Goal: Download file/media

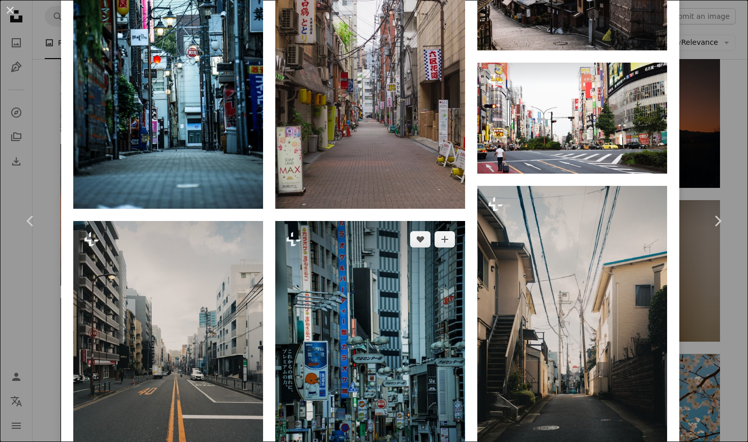
scroll to position [875, 0]
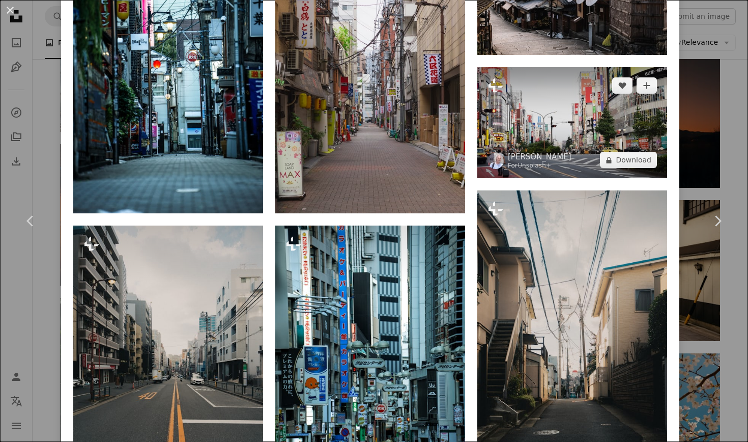
click at [569, 110] on img at bounding box center [572, 122] width 190 height 111
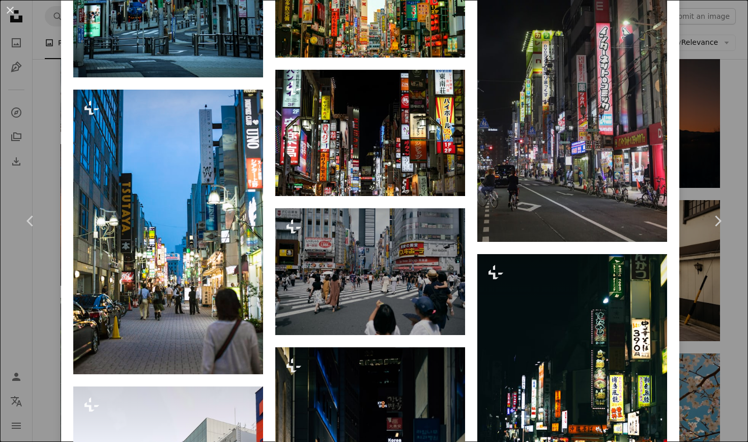
scroll to position [832, 0]
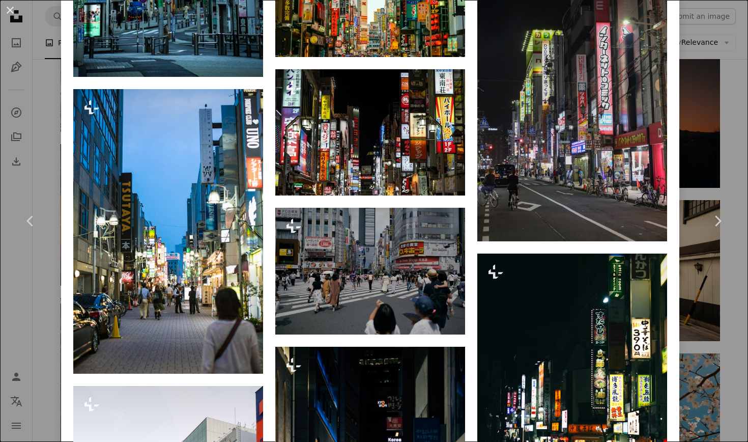
click at [26, 294] on div "An X shape Chevron left Chevron right [PERSON_NAME] For Unsplash+ A heart A plu…" at bounding box center [374, 221] width 748 height 442
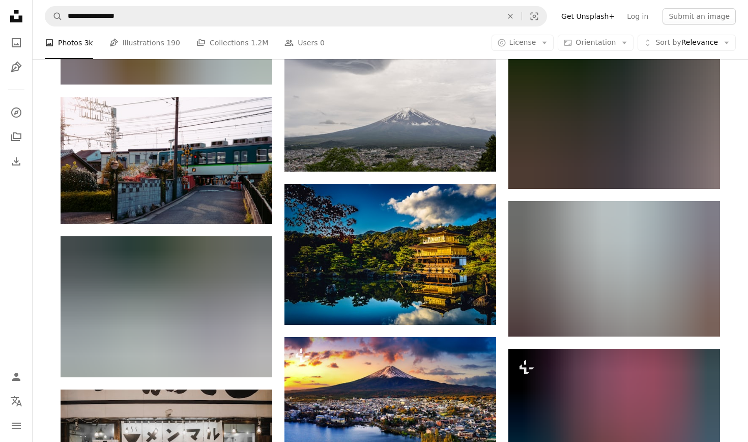
scroll to position [5117, 0]
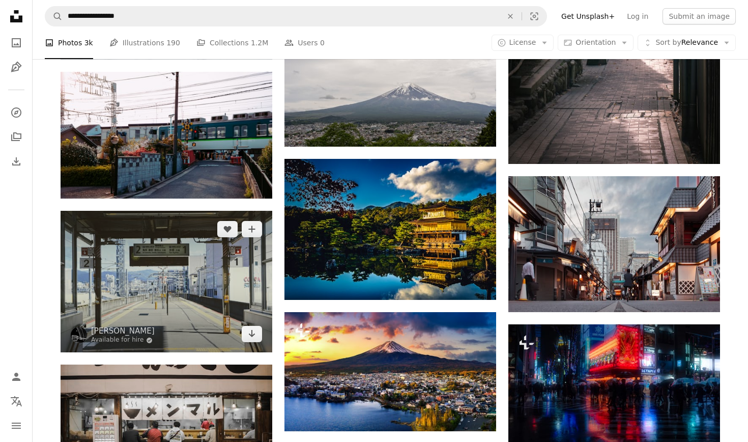
click at [133, 241] on img at bounding box center [167, 282] width 212 height 142
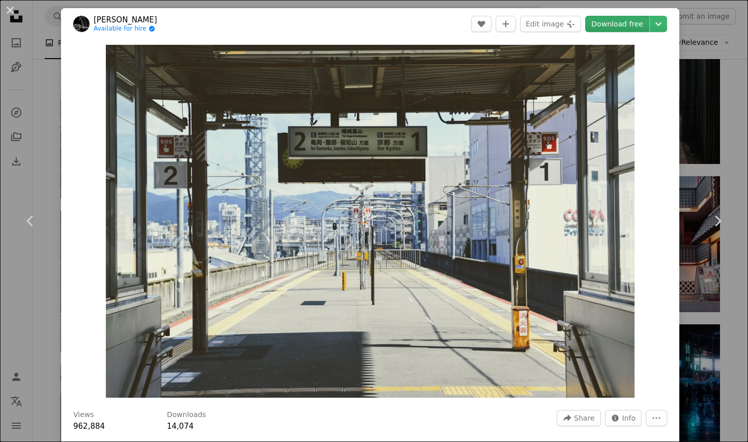
click at [611, 19] on link "Download free" at bounding box center [617, 24] width 64 height 16
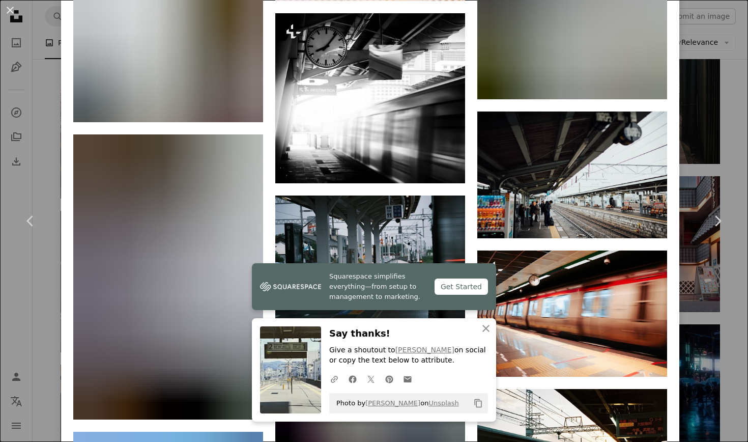
scroll to position [2100, 0]
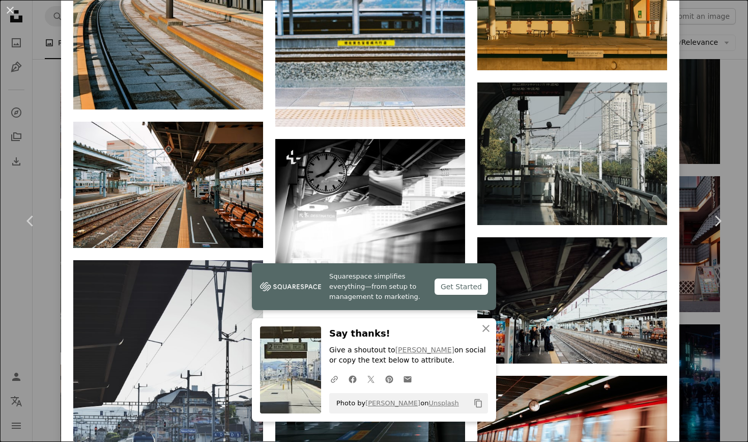
click at [41, 103] on div "An X shape Chevron left Chevron right [PERSON_NAME] Available for hire A checkm…" at bounding box center [374, 221] width 748 height 442
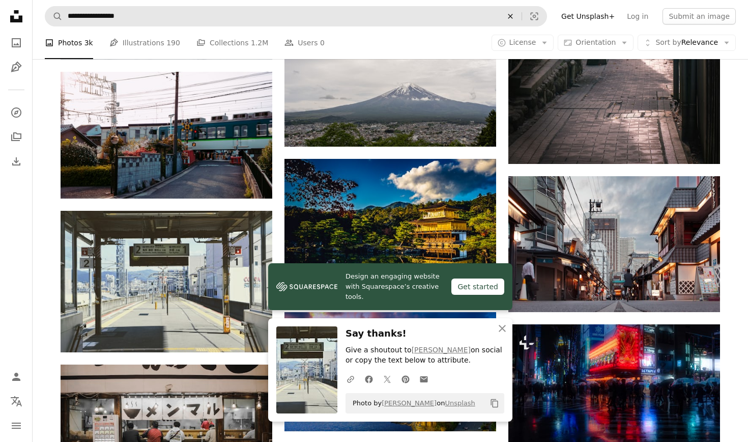
click at [518, 18] on icon "An X shape" at bounding box center [510, 16] width 22 height 8
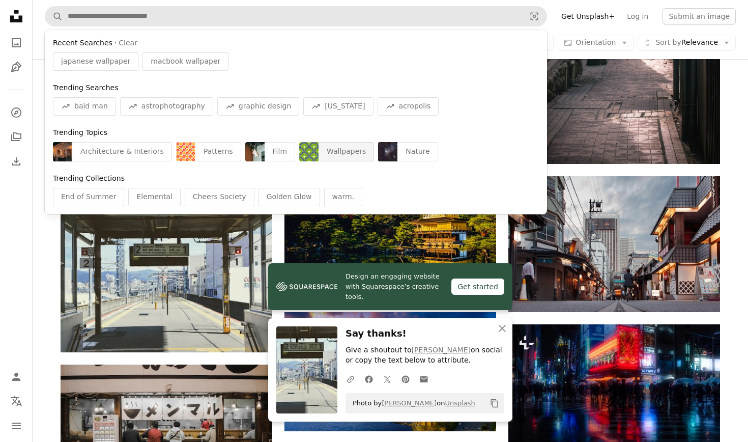
click at [328, 153] on div "Wallpapers" at bounding box center [346, 151] width 55 height 19
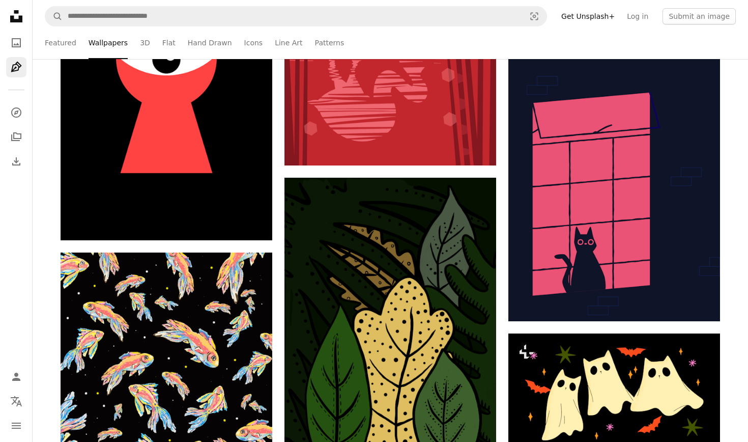
scroll to position [4627, 0]
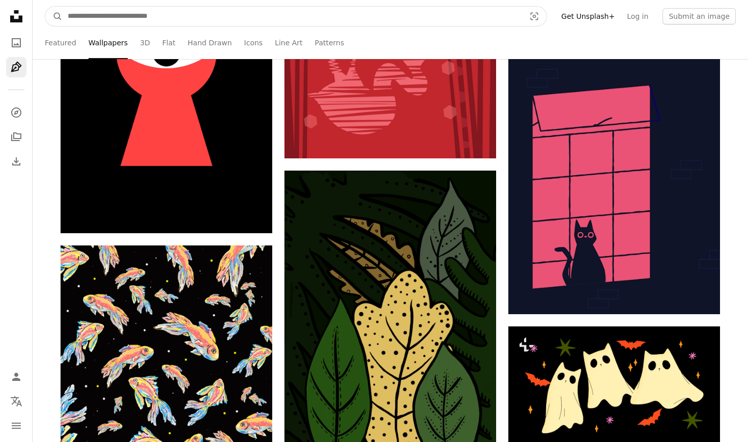
click at [490, 17] on input "Find visuals sitewide" at bounding box center [293, 16] width 460 height 19
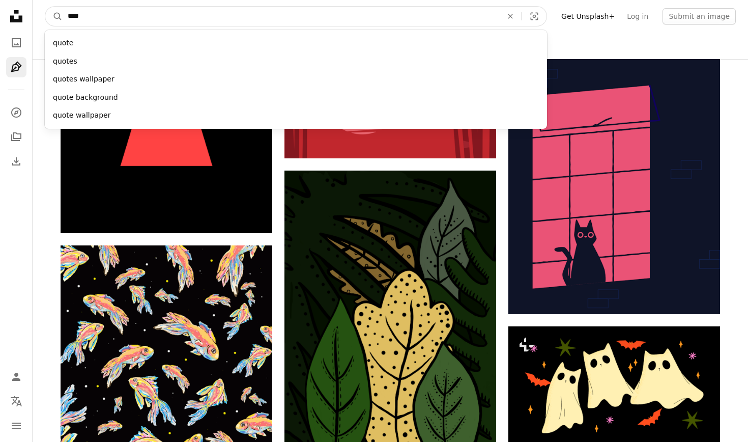
type input "*****"
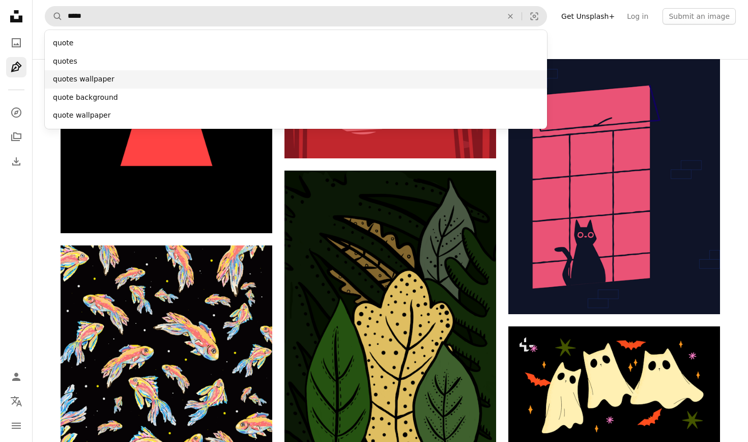
click at [226, 82] on div "quotes wallpaper" at bounding box center [296, 79] width 502 height 18
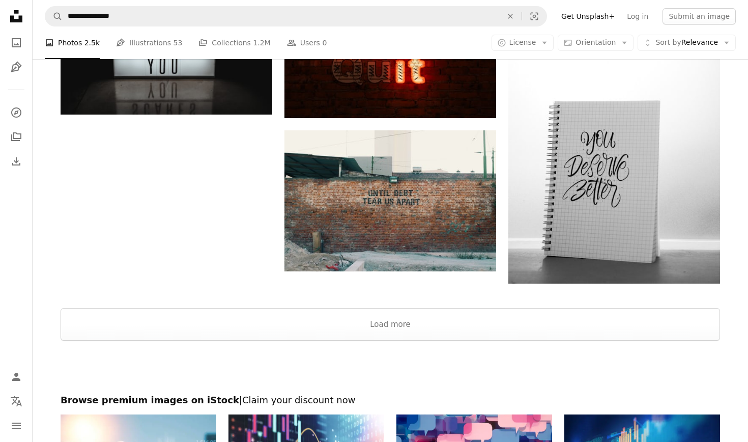
scroll to position [1382, 0]
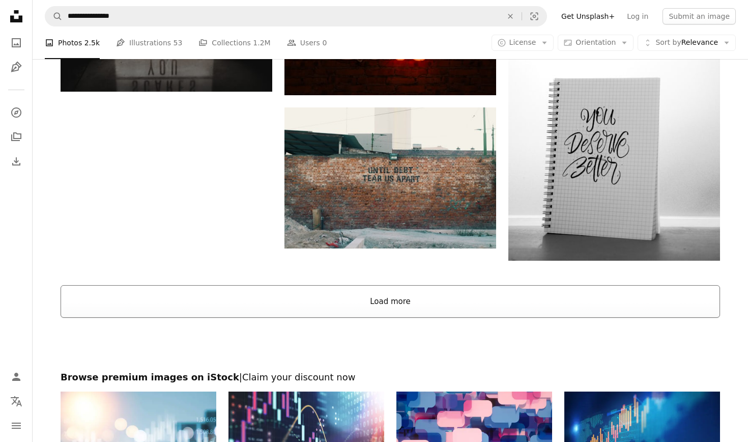
click at [352, 306] on button "Load more" at bounding box center [391, 301] width 660 height 33
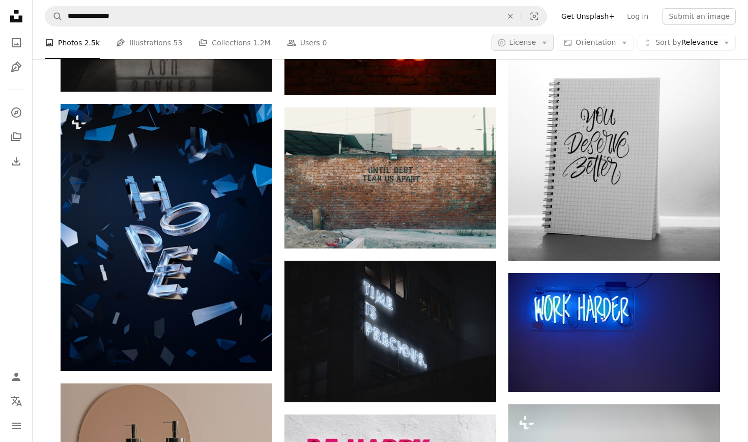
click at [532, 48] on button "A copyright icon © License Arrow down" at bounding box center [523, 43] width 63 height 16
click at [533, 119] on span "Free" at bounding box center [550, 124] width 62 height 10
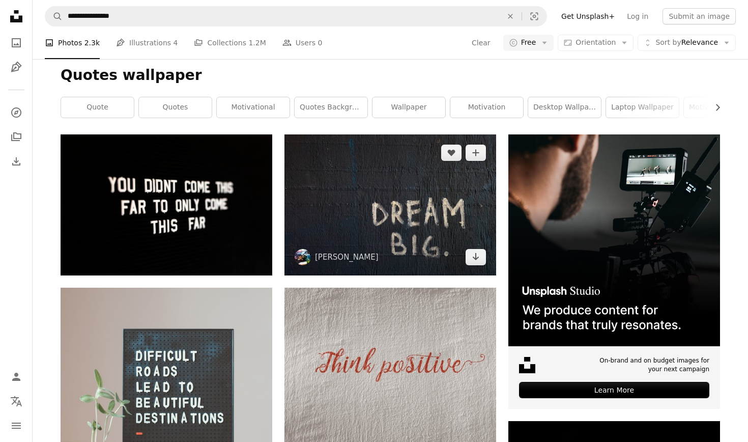
scroll to position [119, 0]
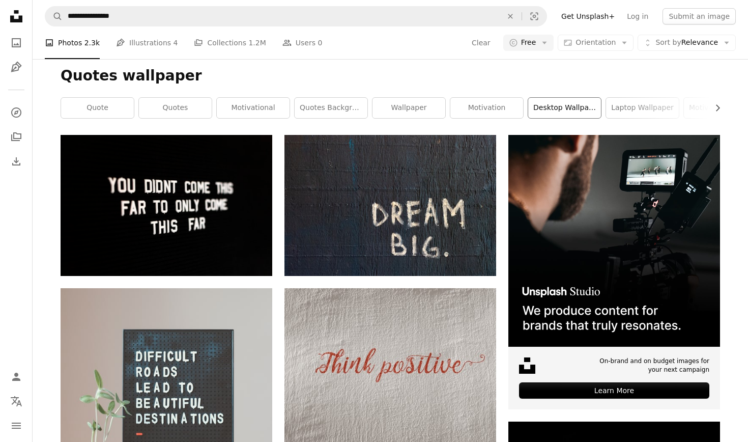
click at [535, 107] on link "desktop wallpaper" at bounding box center [564, 108] width 73 height 20
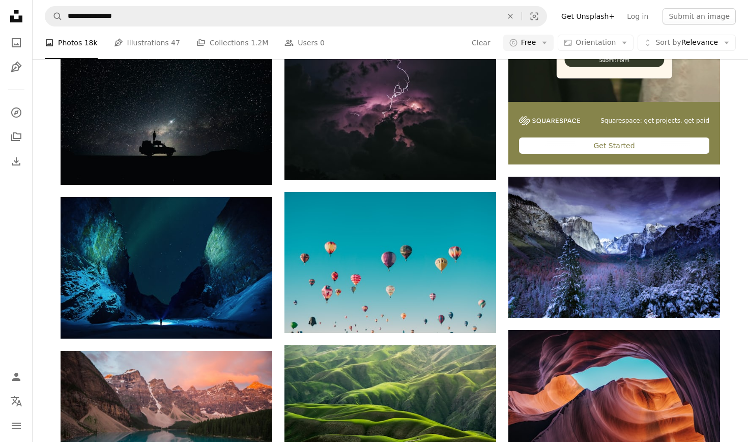
scroll to position [472, 0]
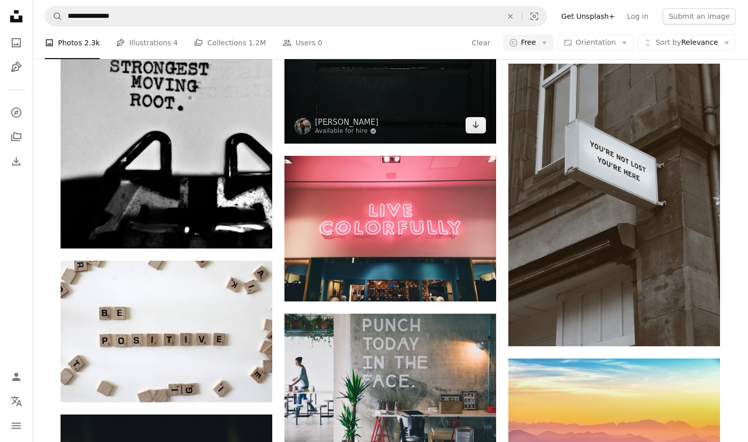
scroll to position [4267, 0]
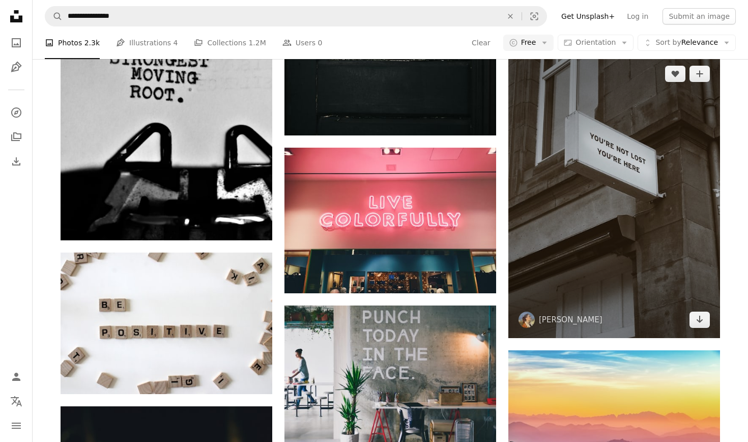
click at [562, 196] on img at bounding box center [615, 196] width 212 height 283
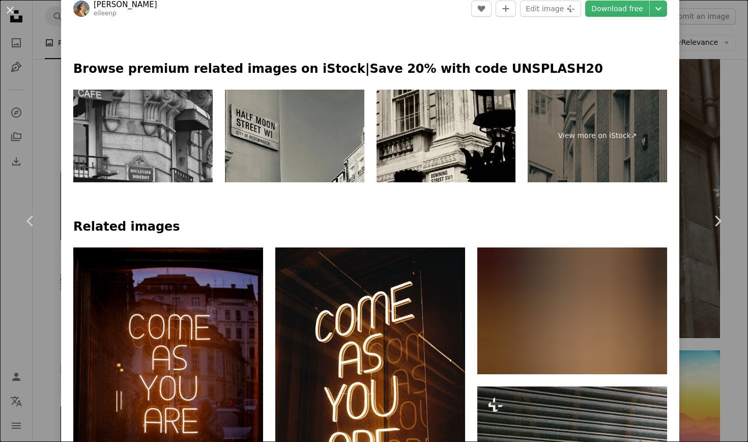
scroll to position [546, 0]
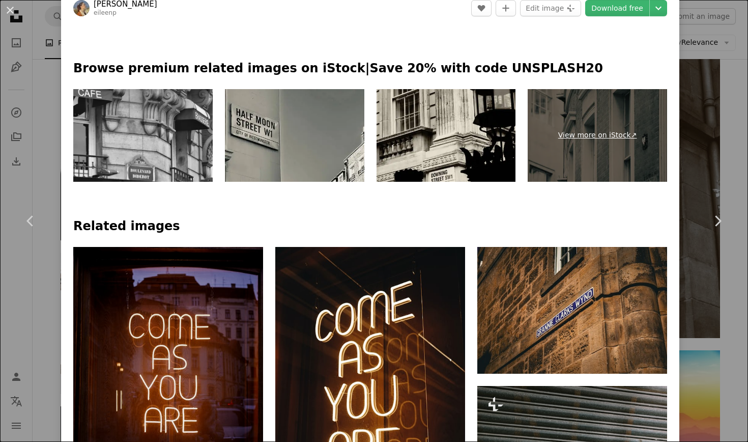
click at [611, 111] on link "View more on iStock ↗" at bounding box center [597, 135] width 139 height 93
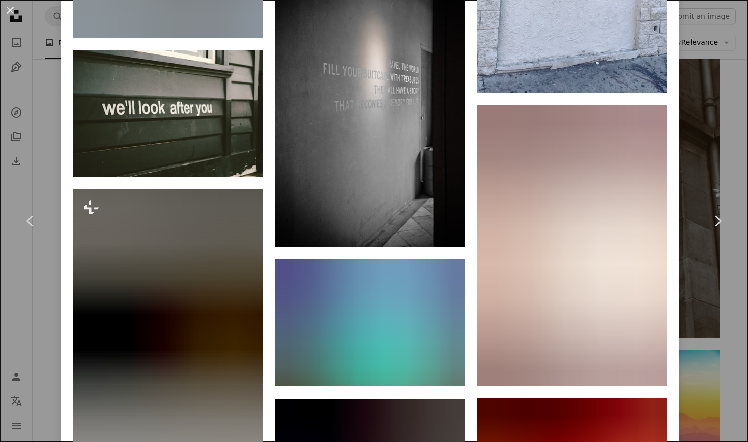
scroll to position [1393, 0]
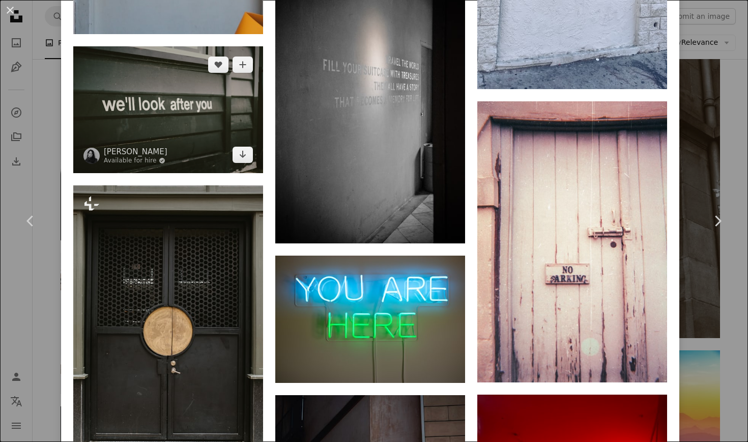
click at [216, 145] on img at bounding box center [168, 109] width 190 height 126
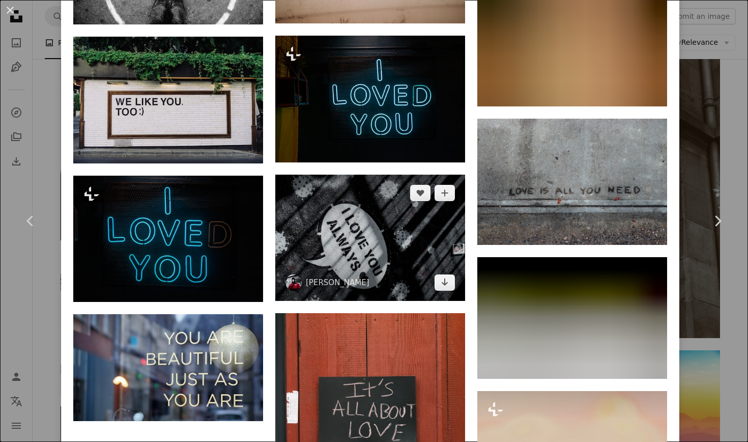
scroll to position [2817, 0]
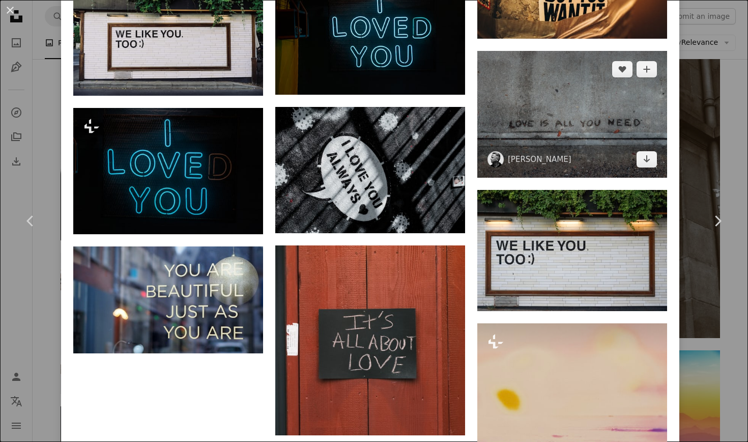
click at [582, 143] on img at bounding box center [572, 114] width 190 height 126
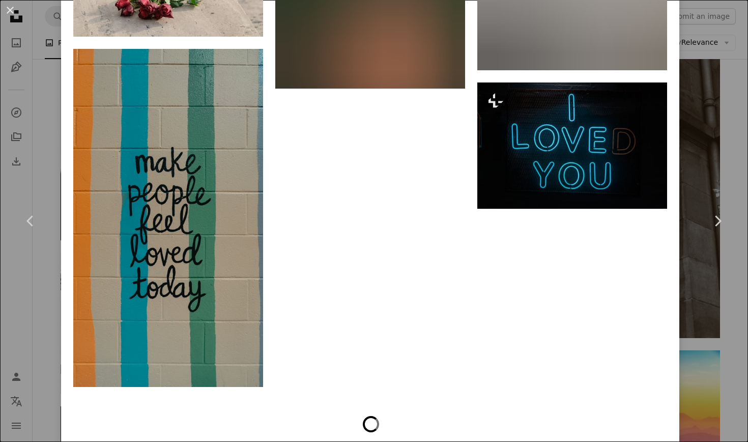
scroll to position [4207, 0]
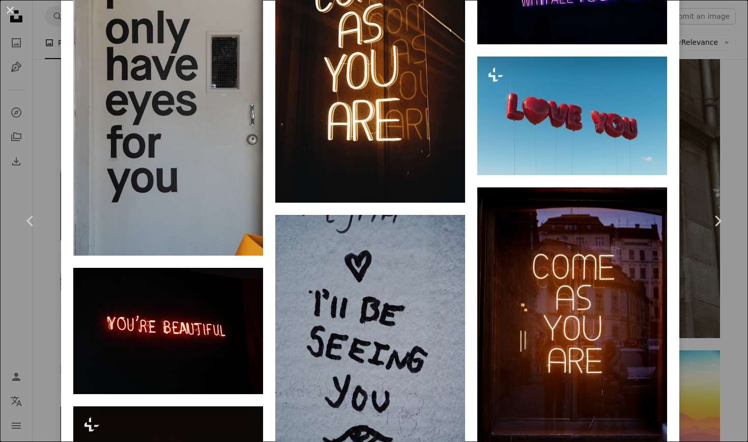
scroll to position [839, 0]
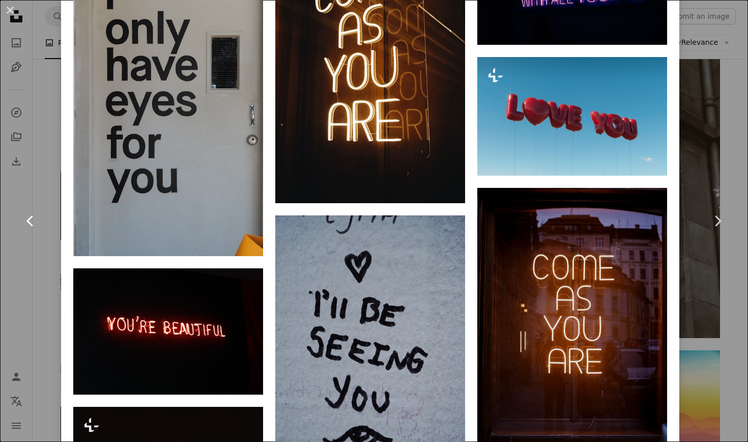
click at [40, 252] on link "Chevron left" at bounding box center [30, 221] width 61 height 98
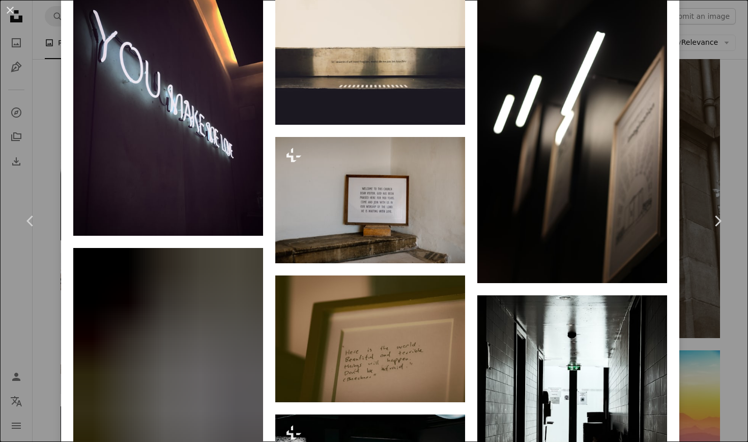
scroll to position [792, 0]
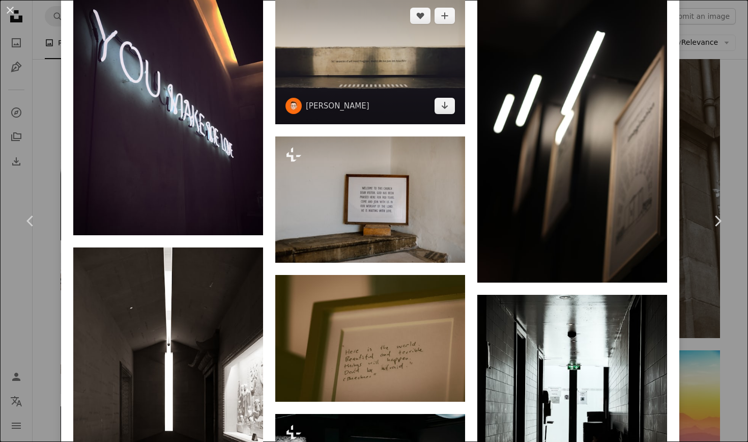
click at [382, 46] on img at bounding box center [370, 60] width 190 height 126
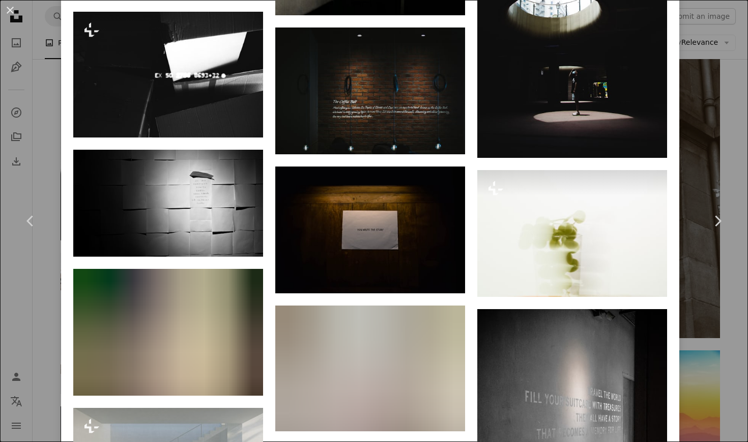
scroll to position [867, 0]
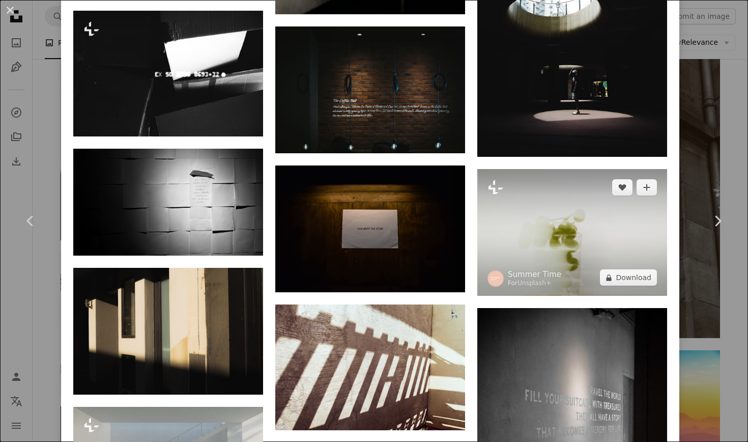
click at [574, 251] on img at bounding box center [572, 232] width 190 height 127
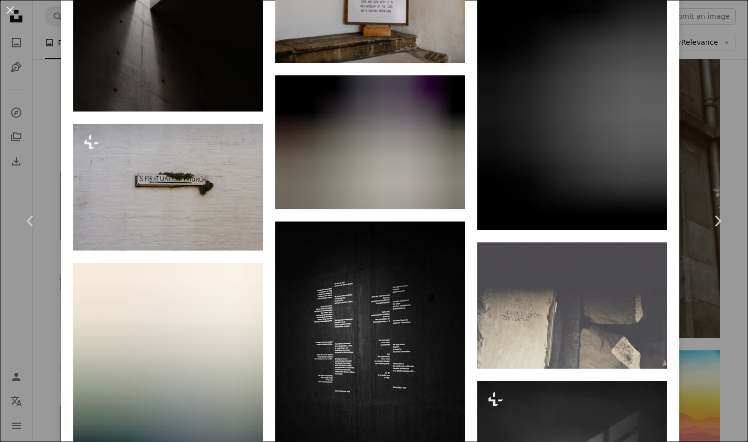
scroll to position [1790, 0]
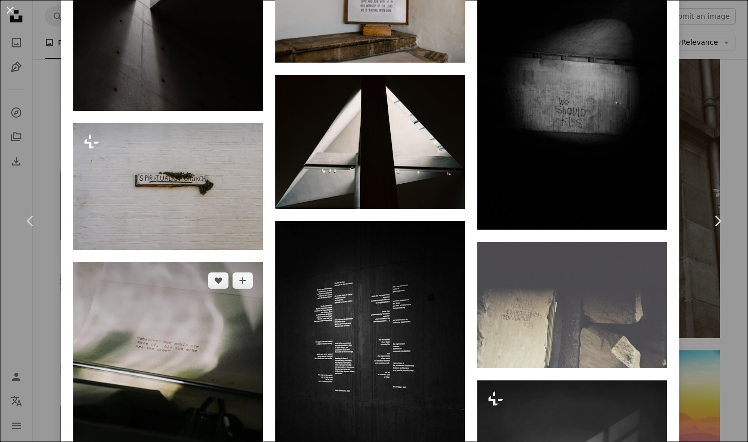
click at [167, 311] on img at bounding box center [168, 404] width 190 height 285
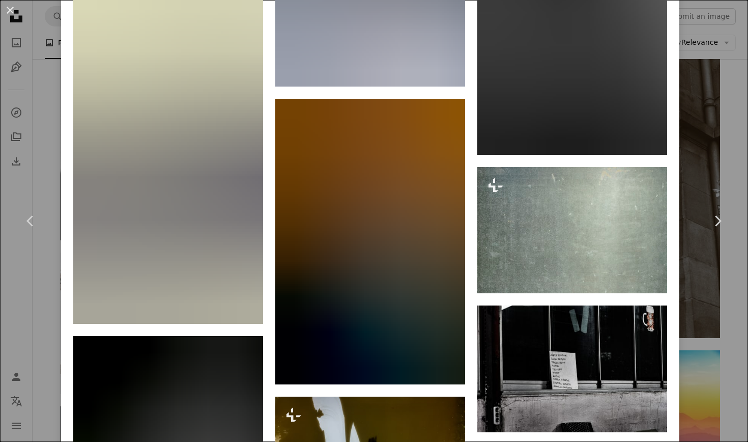
scroll to position [2487, 0]
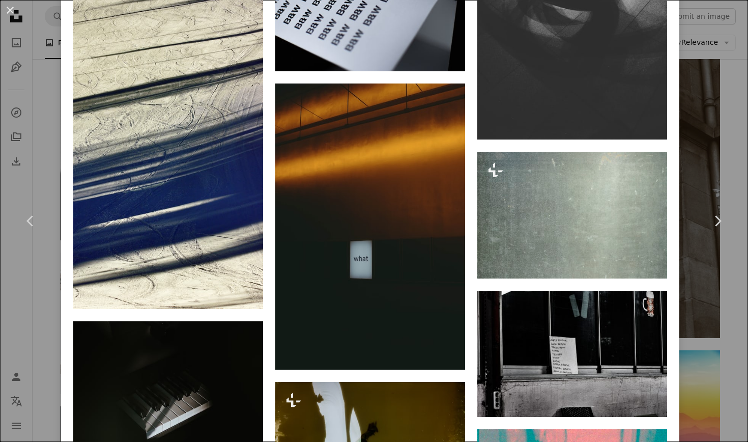
click at [706, 154] on div "An X shape Chevron left Chevron right Vinicius "amnx" Amano Available for hire …" at bounding box center [374, 221] width 748 height 442
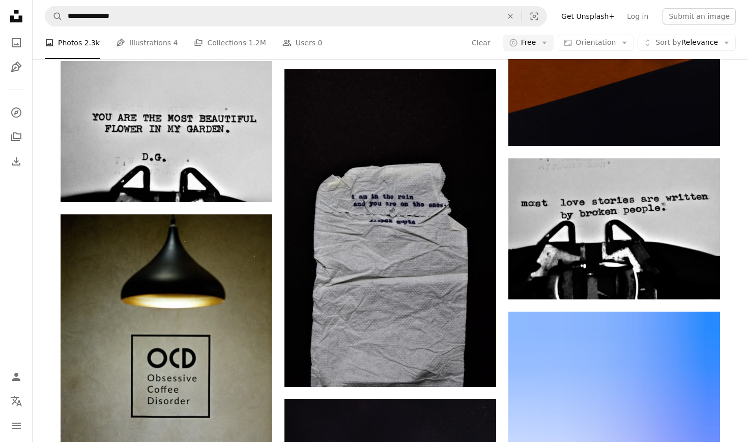
scroll to position [6347, 0]
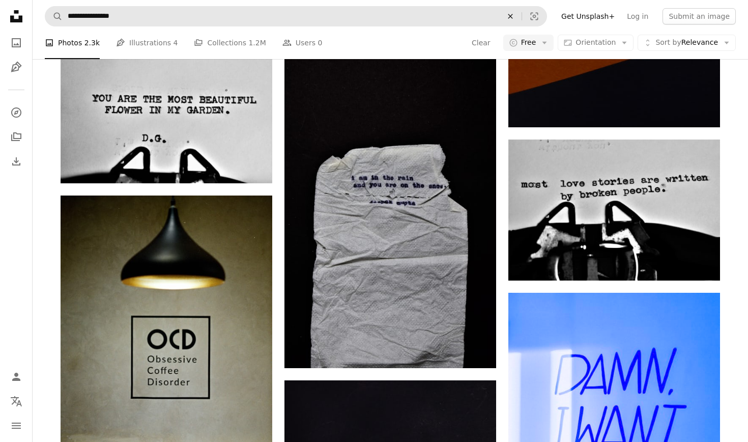
click at [513, 15] on icon "Find visuals sitewide" at bounding box center [510, 16] width 5 height 5
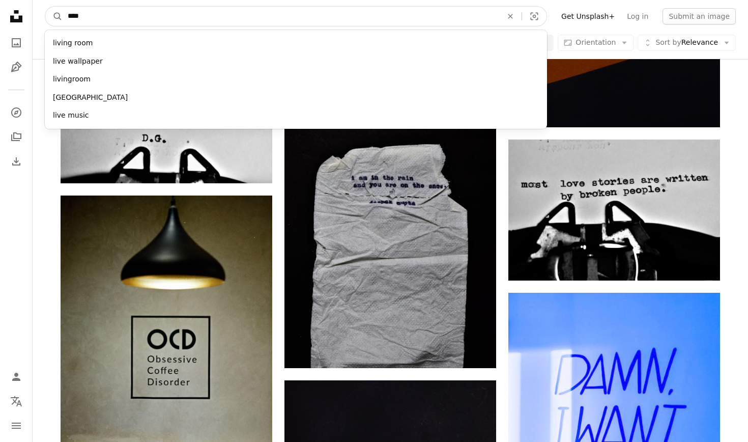
type input "*****"
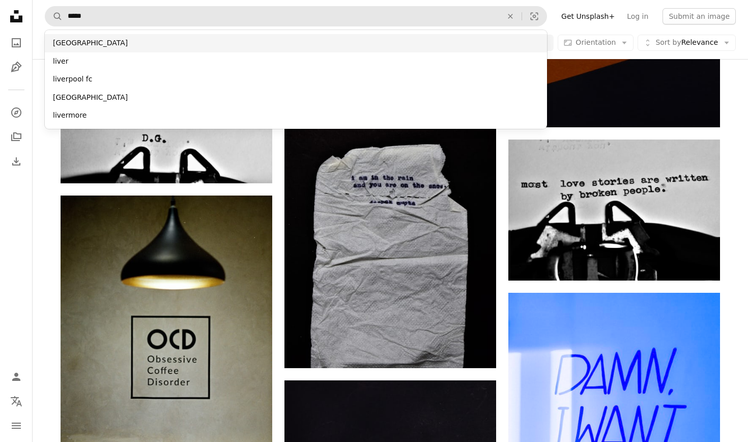
click at [168, 45] on div "[GEOGRAPHIC_DATA]" at bounding box center [296, 43] width 502 height 18
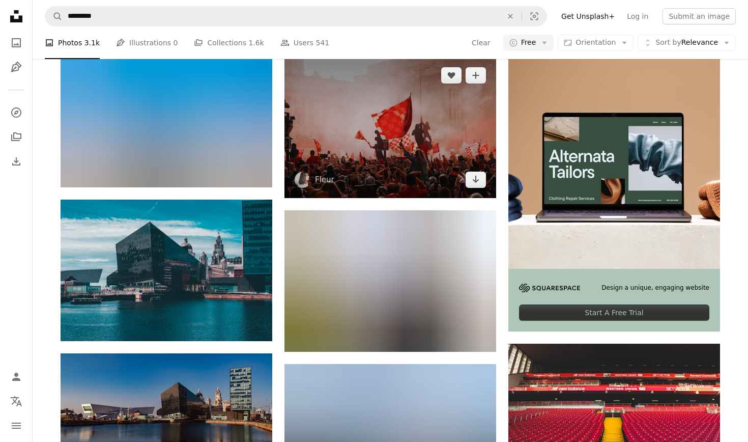
scroll to position [199, 0]
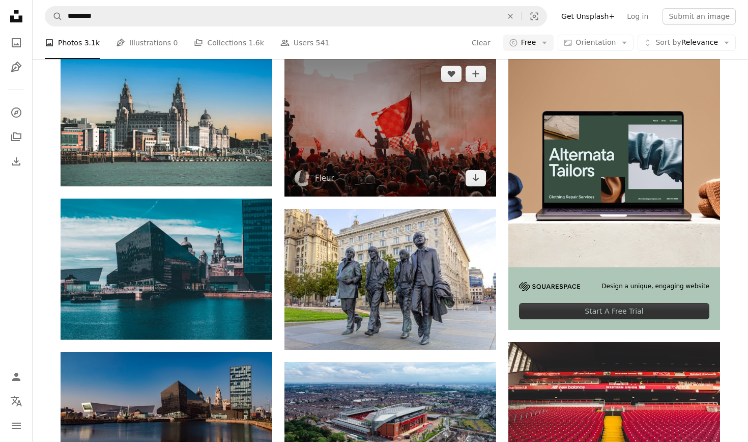
click at [315, 168] on img at bounding box center [391, 125] width 212 height 141
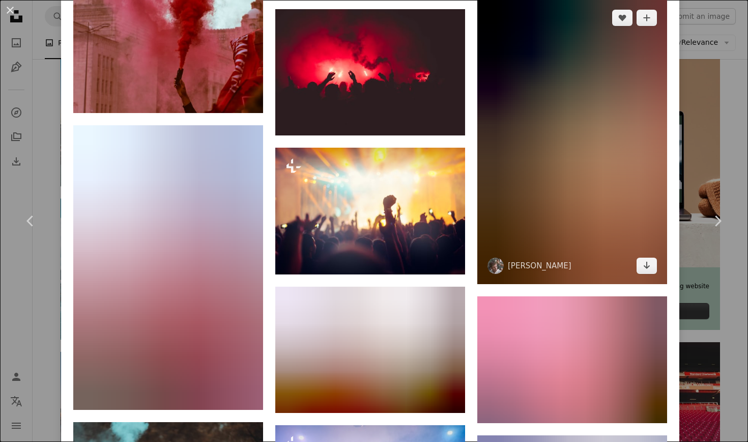
scroll to position [1727, 0]
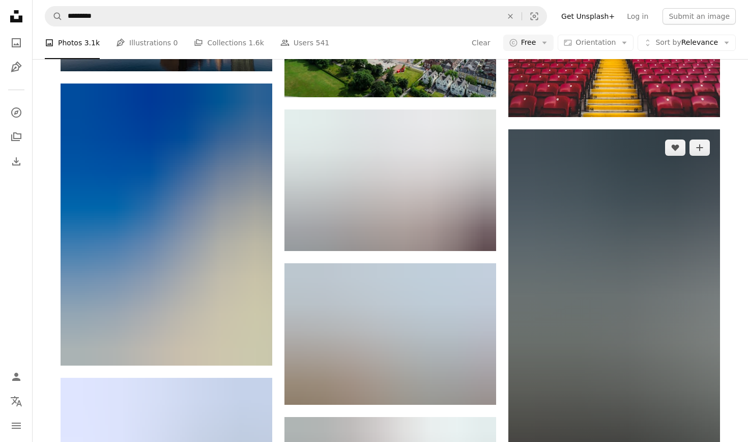
scroll to position [582, 0]
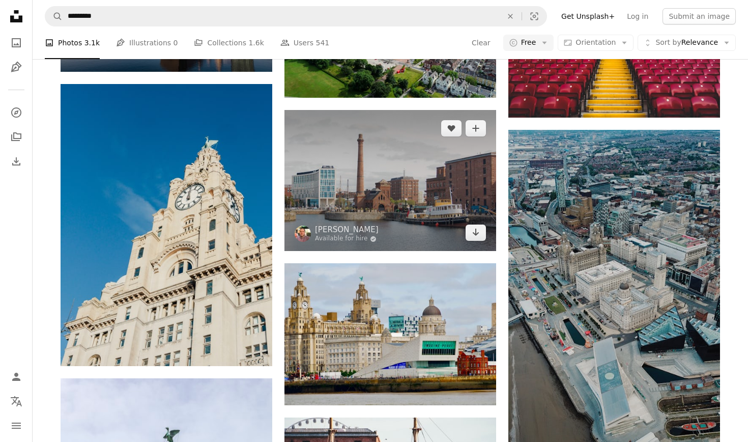
click at [392, 233] on img at bounding box center [391, 180] width 212 height 141
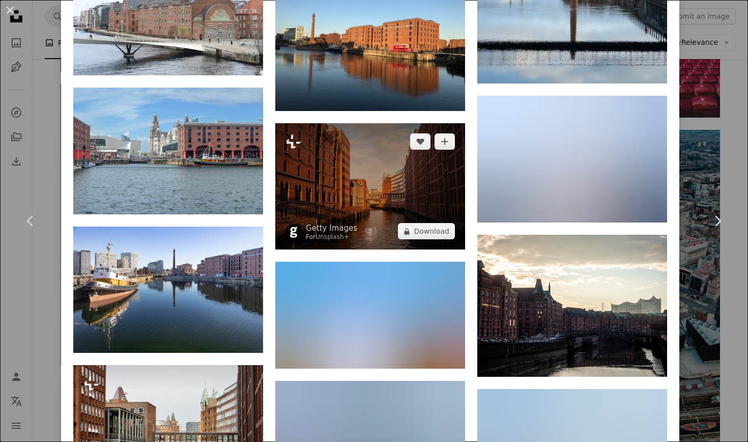
scroll to position [943, 0]
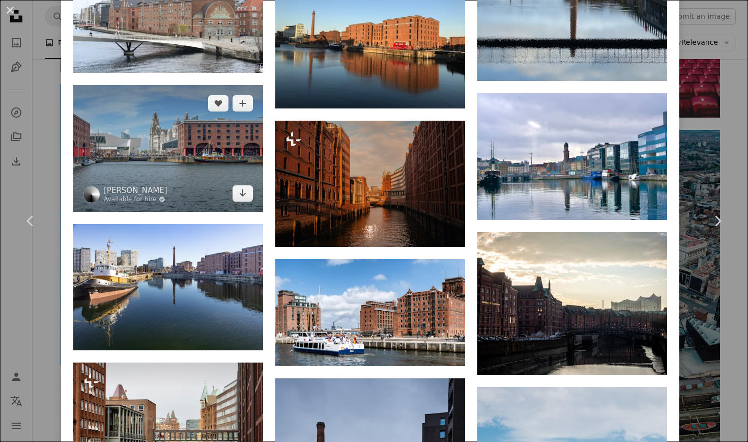
click at [109, 122] on img at bounding box center [168, 148] width 190 height 126
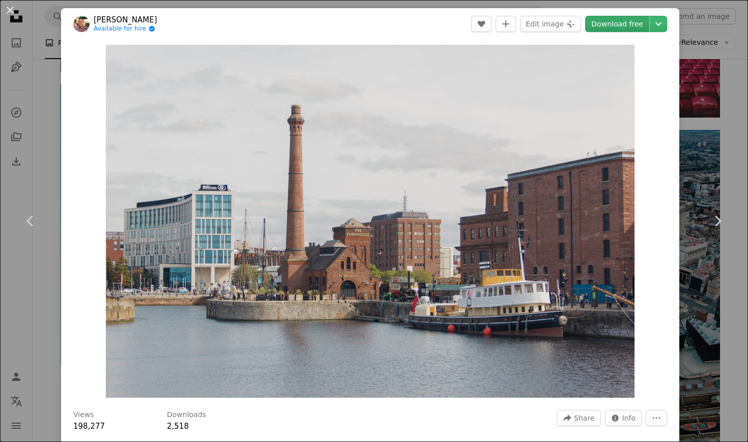
click at [623, 26] on link "Download free" at bounding box center [617, 24] width 64 height 16
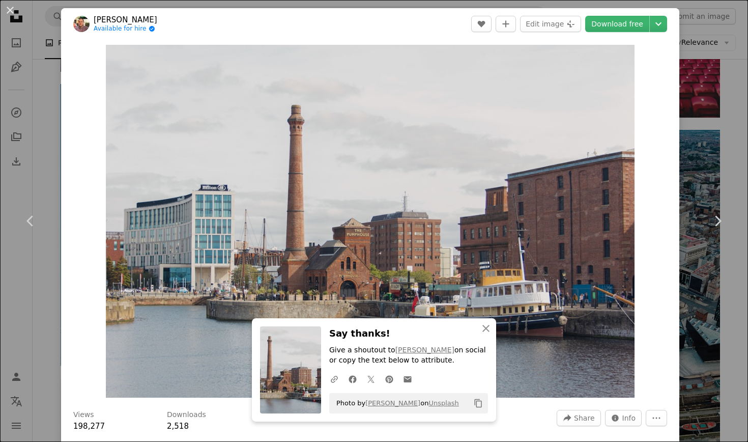
scroll to position [1143, 0]
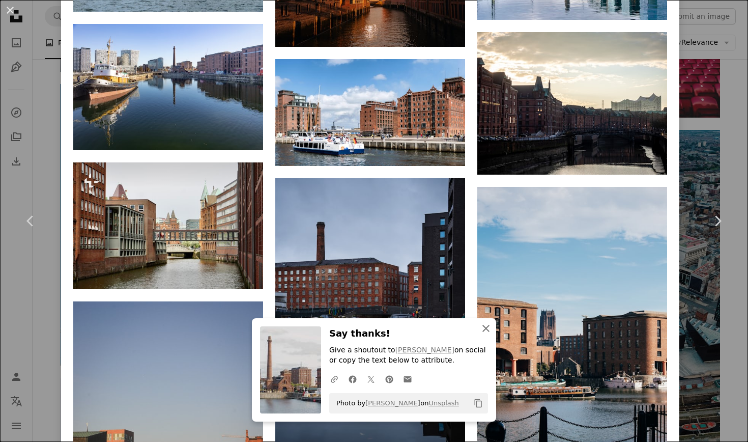
click at [487, 334] on icon "An X shape" at bounding box center [486, 328] width 12 height 12
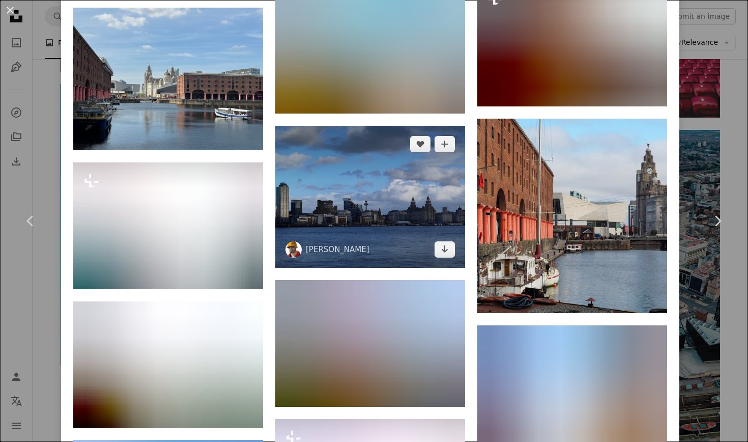
scroll to position [2161, 0]
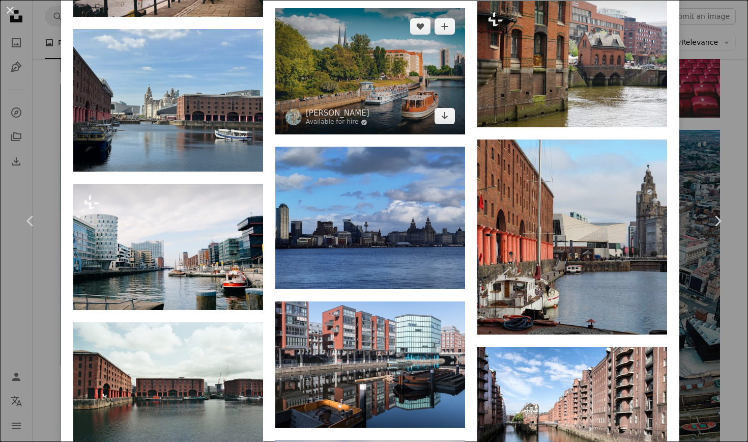
click at [343, 56] on img at bounding box center [370, 71] width 190 height 126
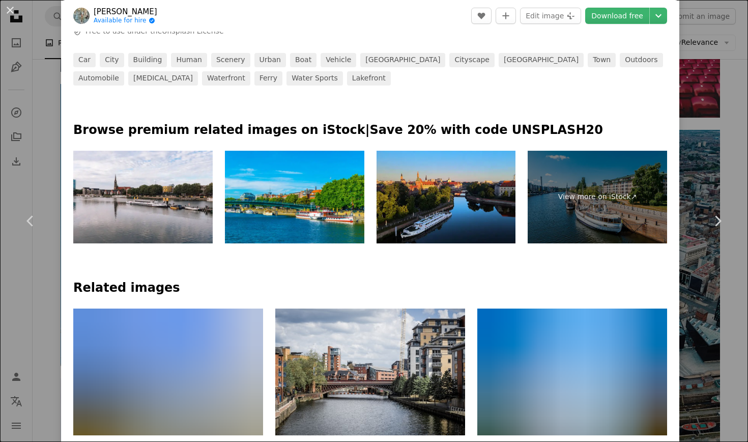
scroll to position [476, 0]
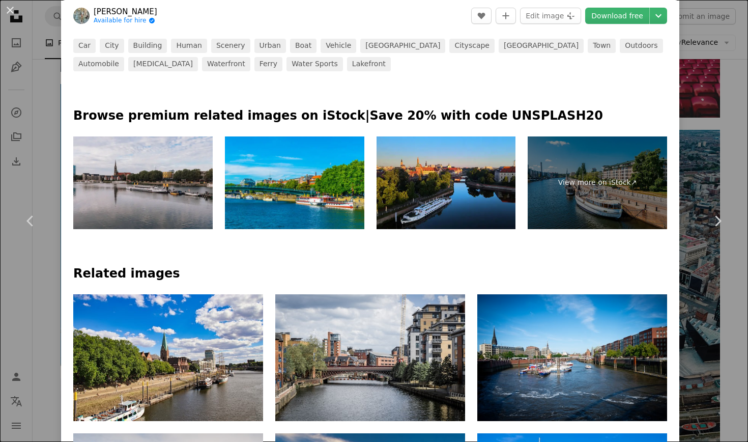
click at [146, 163] on img at bounding box center [142, 182] width 139 height 93
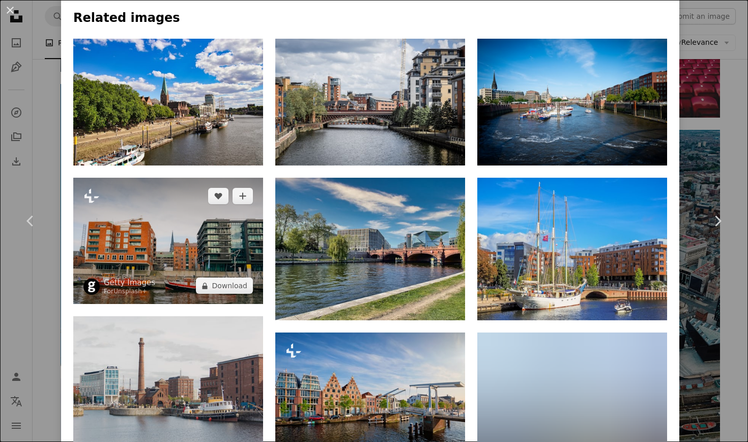
scroll to position [739, 0]
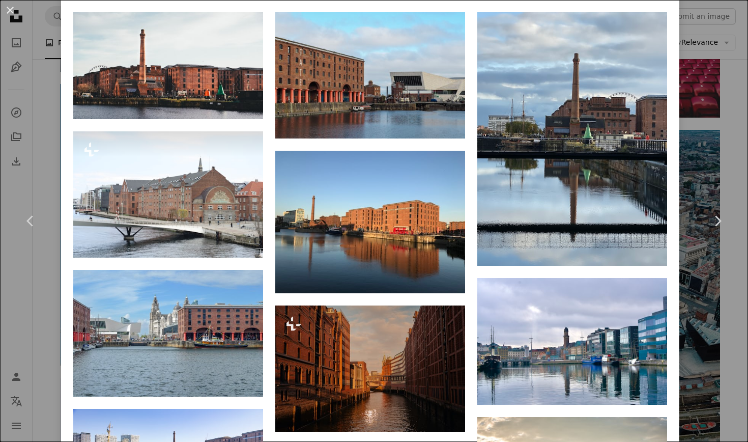
scroll to position [759, 0]
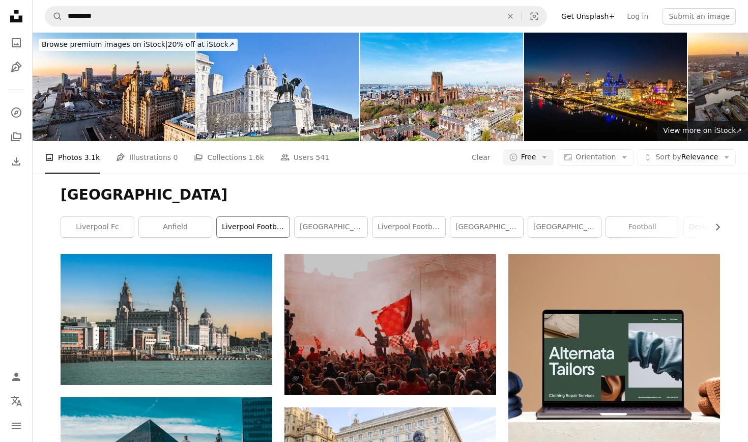
click at [244, 221] on link "liverpool football" at bounding box center [253, 227] width 73 height 20
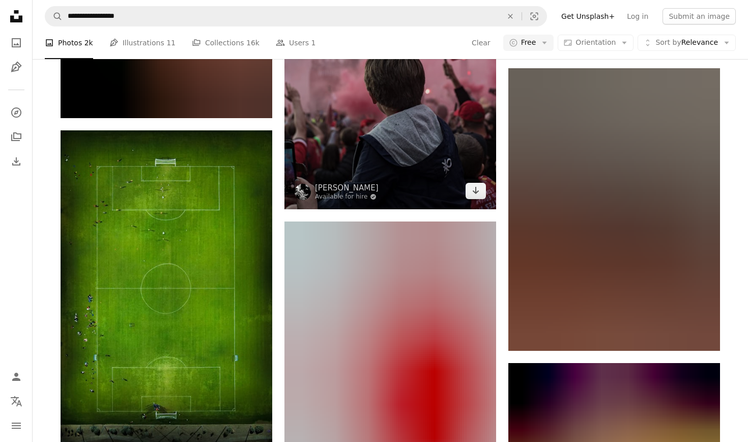
scroll to position [4266, 0]
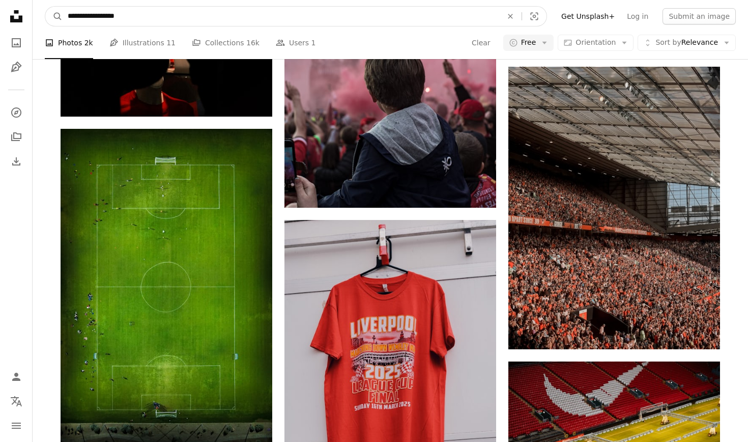
click at [253, 11] on input "**********" at bounding box center [281, 16] width 437 height 19
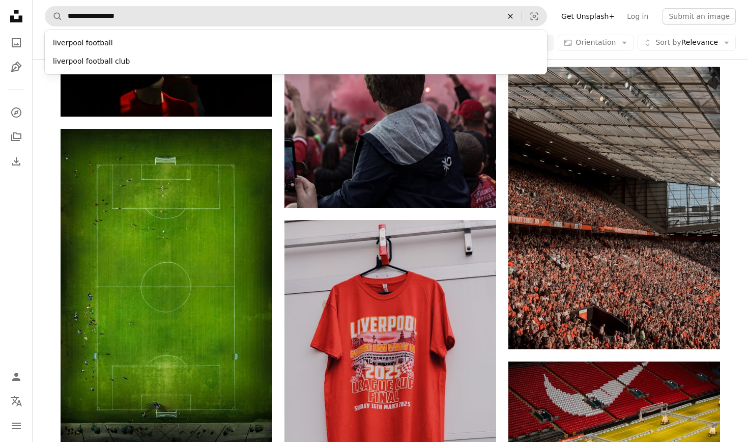
click at [518, 16] on icon "An X shape" at bounding box center [510, 16] width 22 height 8
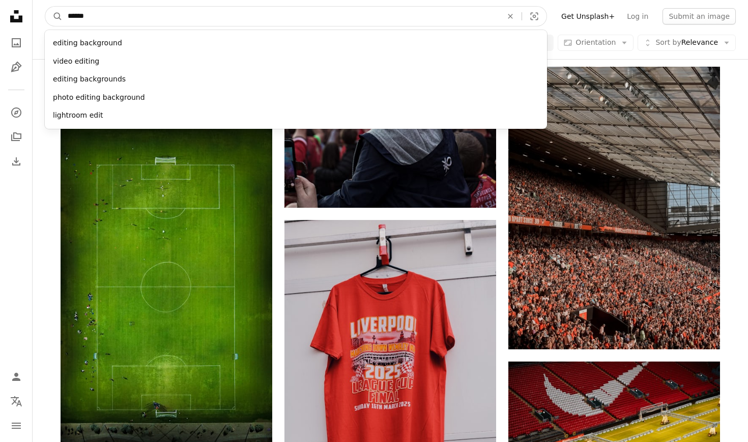
type input "*******"
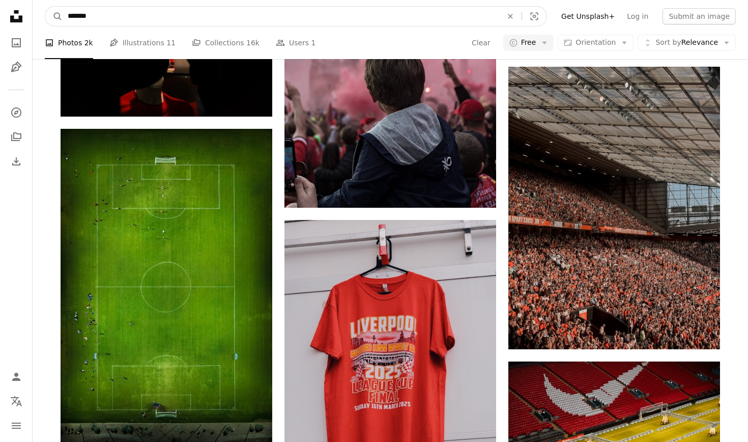
click at [54, 16] on button "A magnifying glass" at bounding box center [53, 16] width 17 height 19
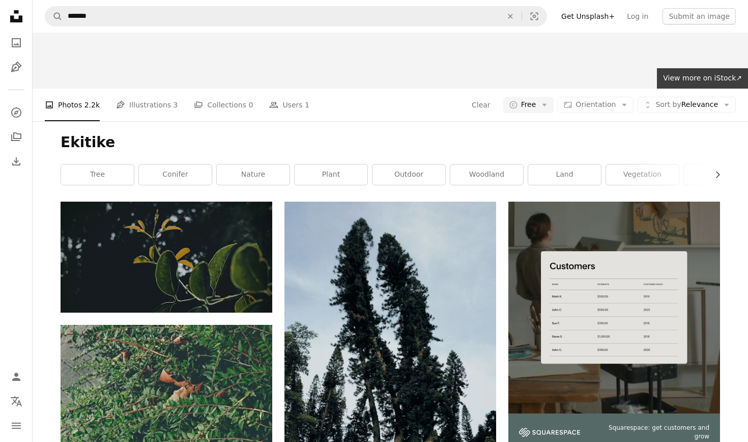
scroll to position [66, 0]
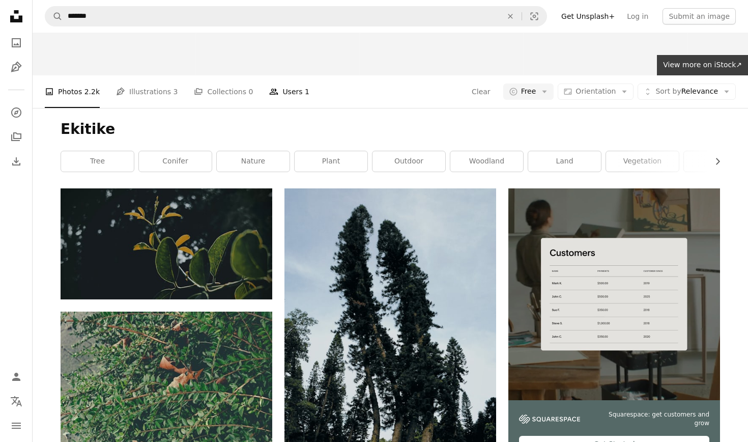
click at [289, 88] on link "People Users 1" at bounding box center [289, 91] width 40 height 33
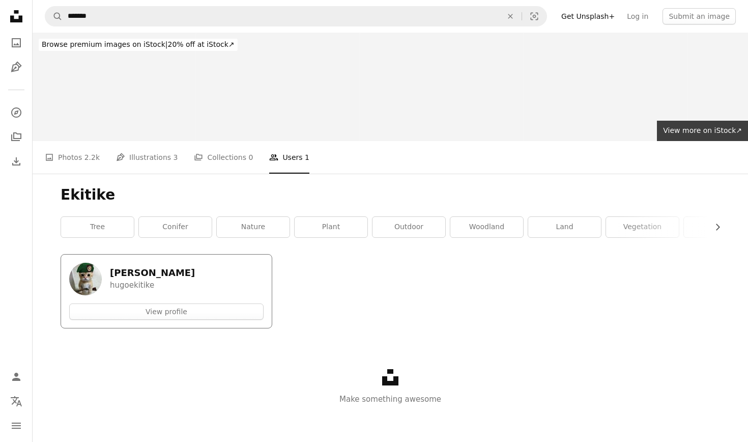
click at [133, 273] on h5 "[PERSON_NAME]" at bounding box center [152, 273] width 85 height 12
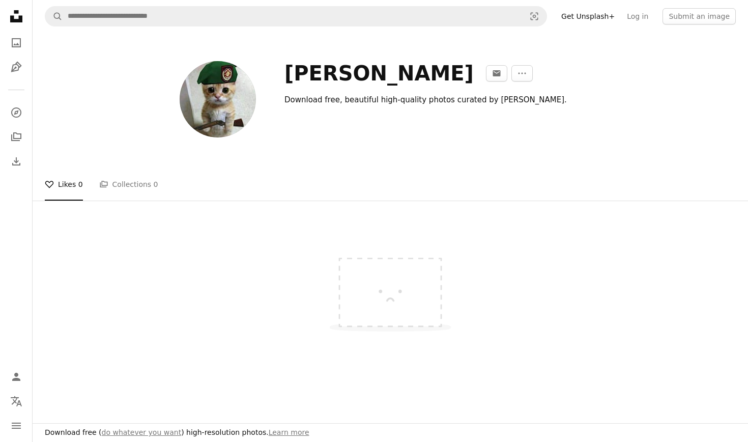
scroll to position [1, 0]
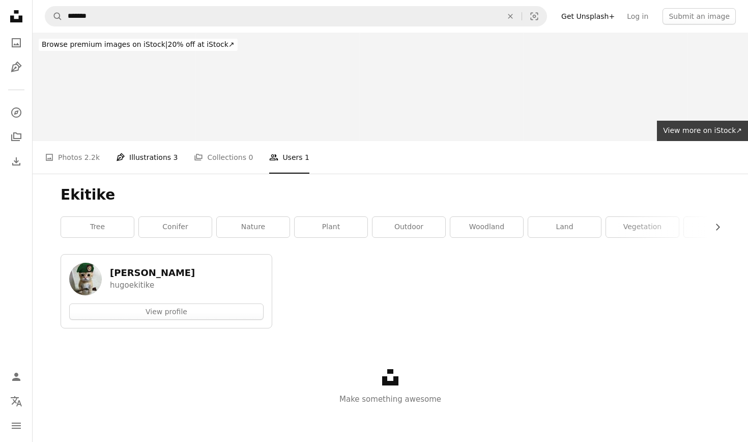
click at [165, 159] on link "Pen Tool Illustrations 3" at bounding box center [147, 157] width 62 height 33
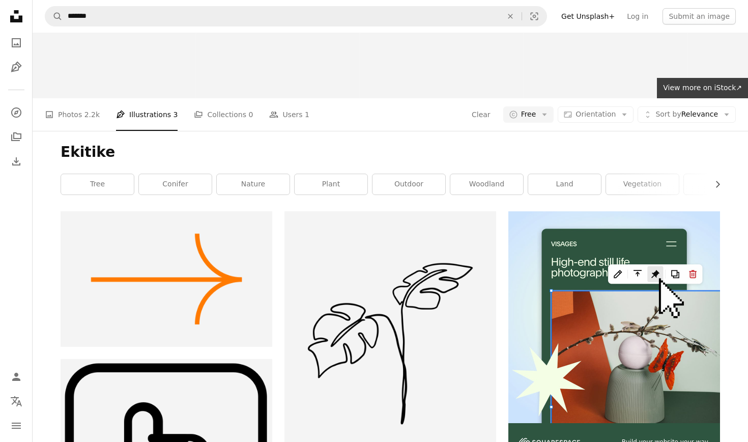
scroll to position [45, 0]
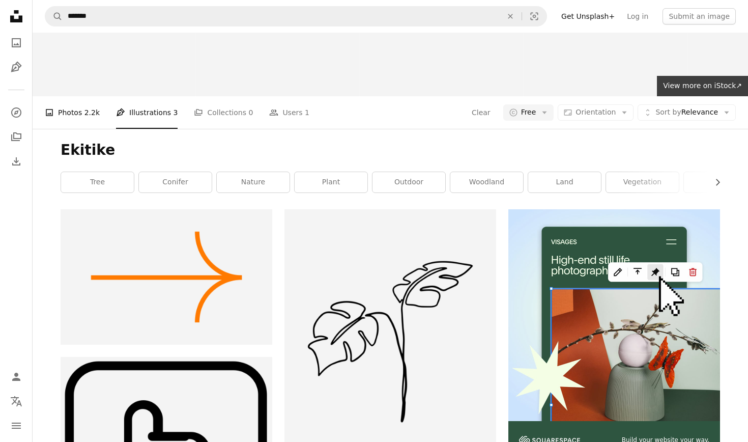
click at [85, 110] on span "2.2k" at bounding box center [91, 112] width 15 height 11
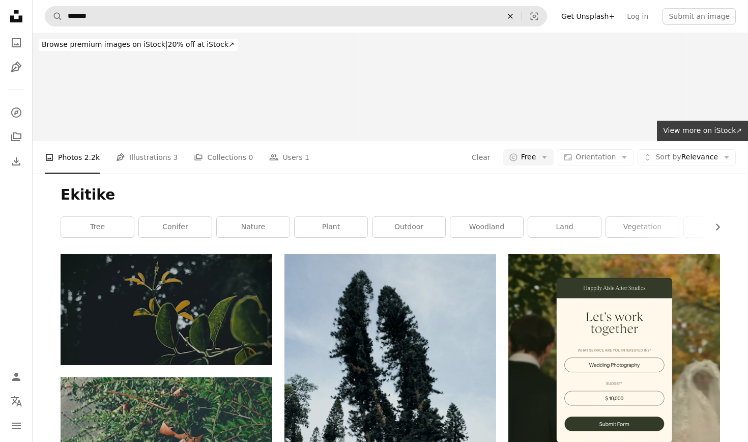
click at [518, 15] on icon "An X shape" at bounding box center [510, 16] width 22 height 8
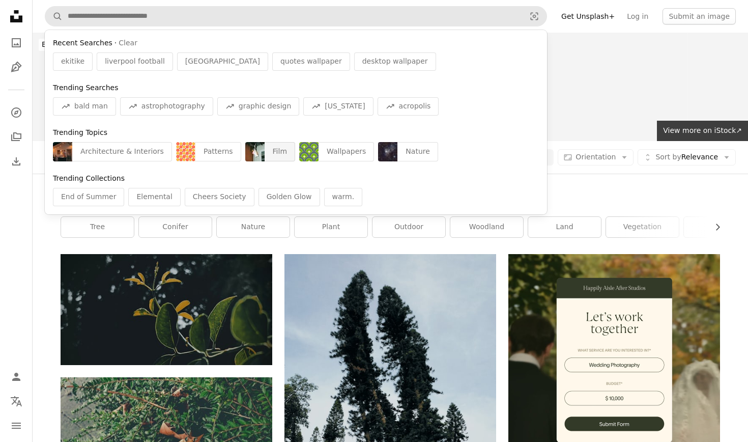
click at [265, 143] on div "Film" at bounding box center [280, 151] width 31 height 19
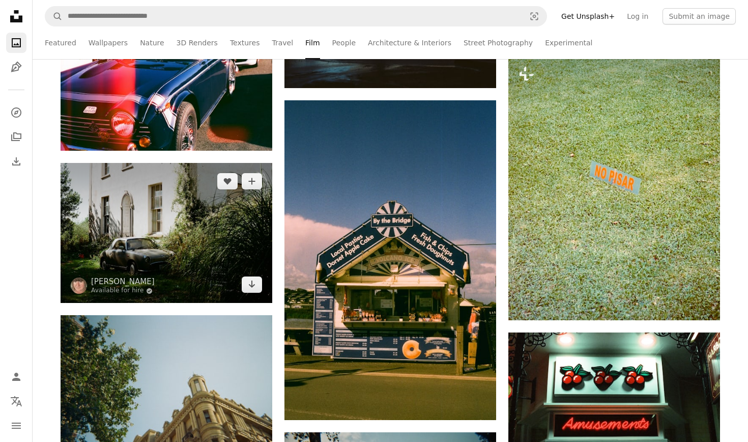
scroll to position [583, 0]
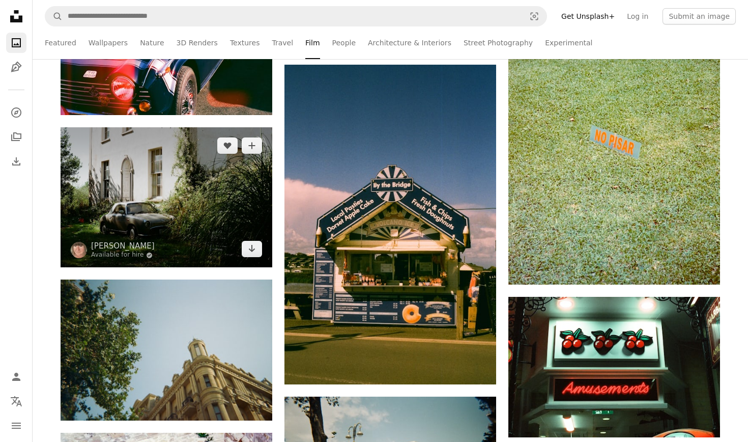
click at [147, 203] on img at bounding box center [167, 197] width 212 height 140
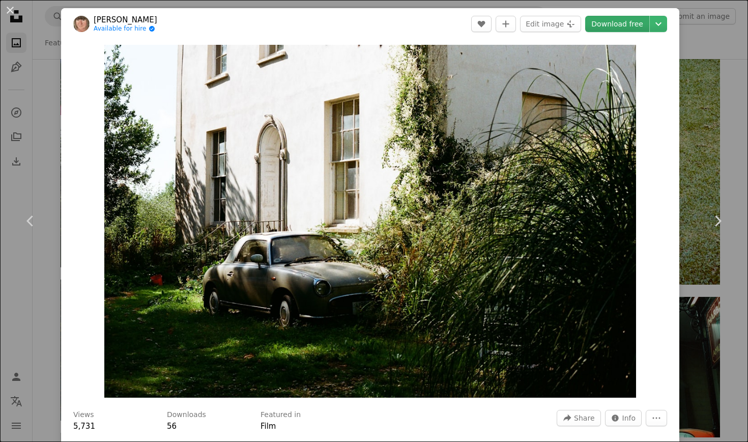
click at [617, 21] on link "Download free" at bounding box center [617, 24] width 64 height 16
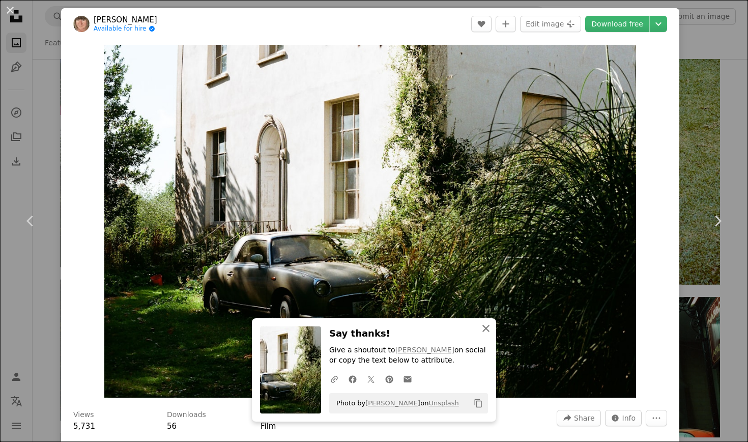
click at [489, 328] on icon "An X shape" at bounding box center [486, 328] width 12 height 12
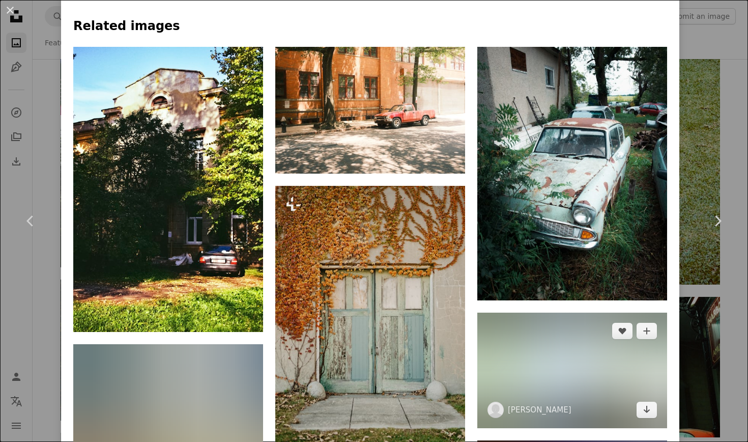
scroll to position [800, 0]
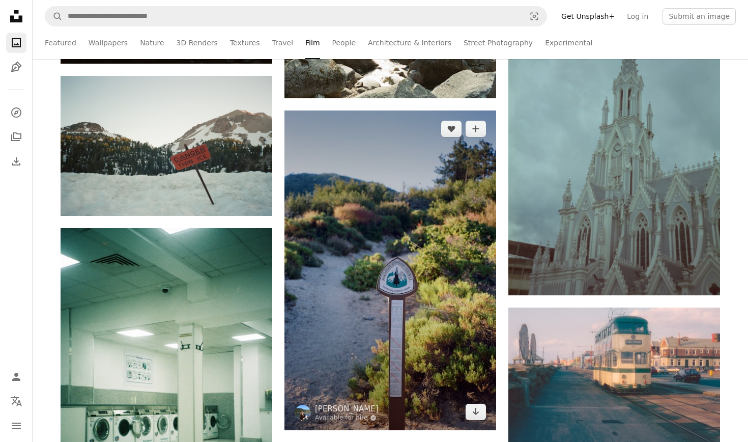
scroll to position [7722, 0]
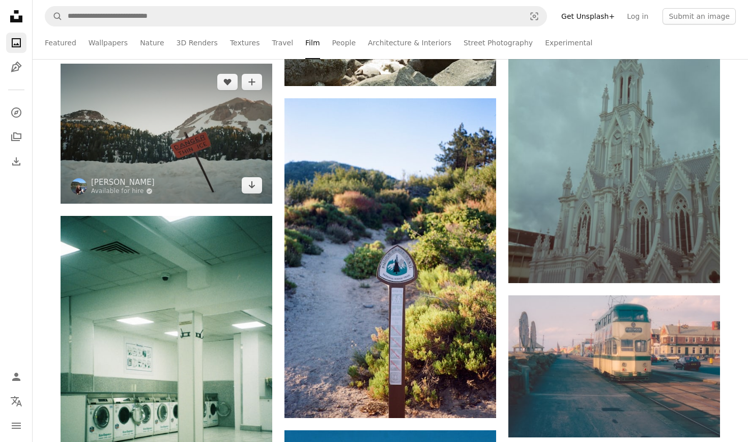
click at [155, 139] on img at bounding box center [167, 134] width 212 height 140
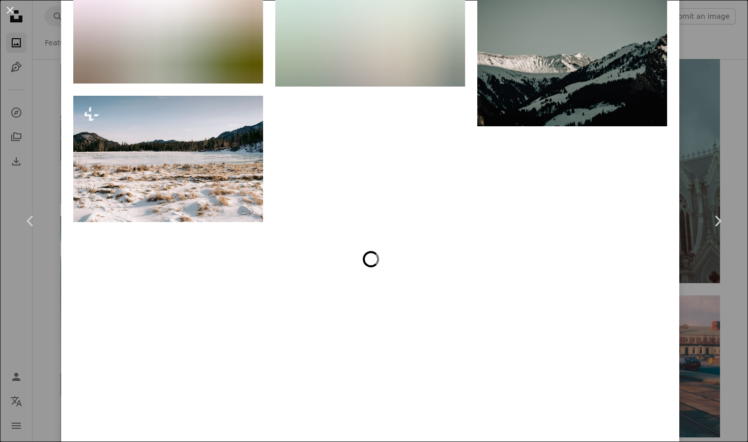
scroll to position [2792, 0]
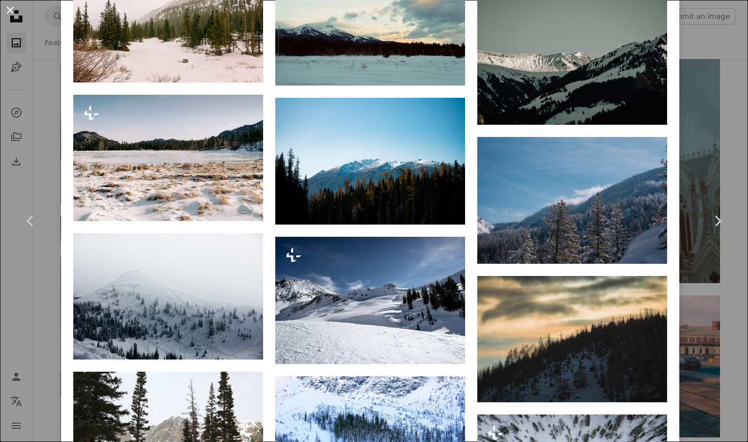
click at [9, 11] on button "An X shape" at bounding box center [10, 10] width 12 height 12
click at [9, 11] on icon "Unsplash logo Unsplash Home" at bounding box center [16, 16] width 20 height 20
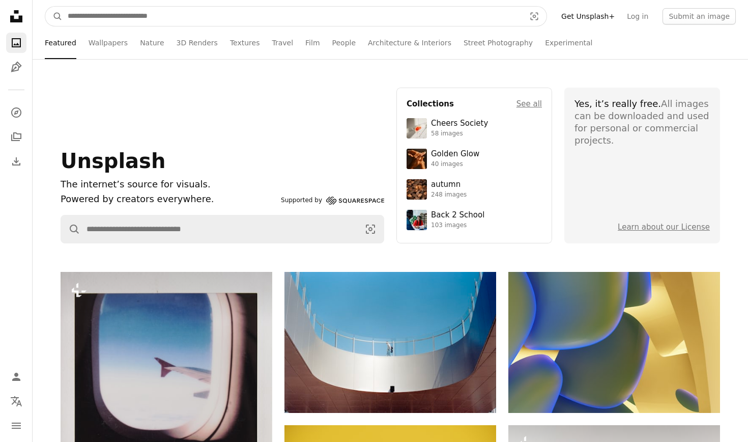
click at [309, 17] on input "Find visuals sitewide" at bounding box center [293, 16] width 460 height 19
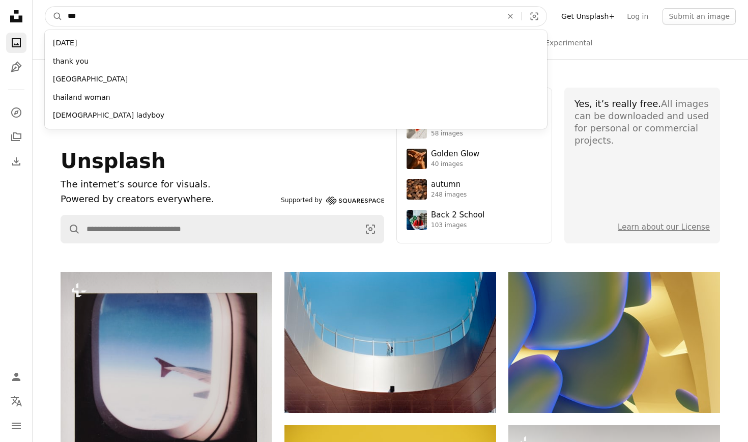
type input "****"
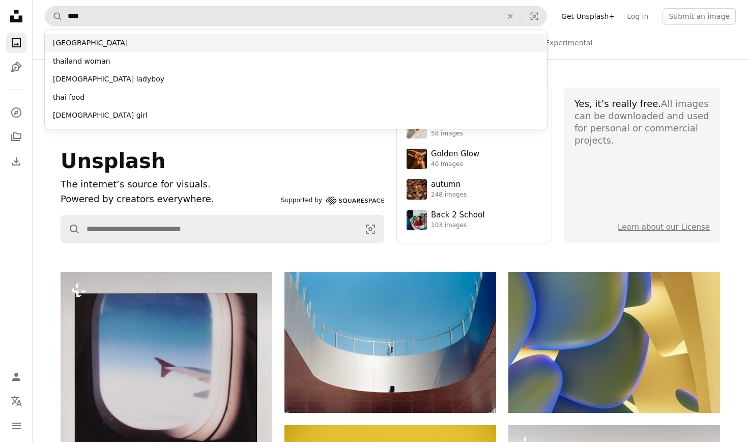
click at [117, 51] on div "[GEOGRAPHIC_DATA]" at bounding box center [296, 43] width 502 height 18
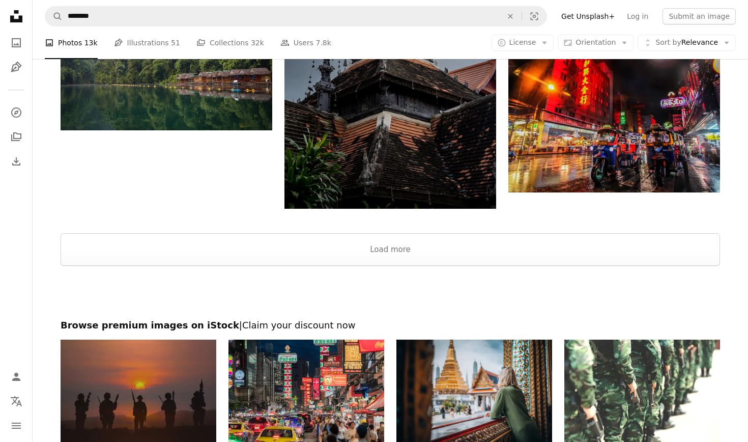
scroll to position [1456, 0]
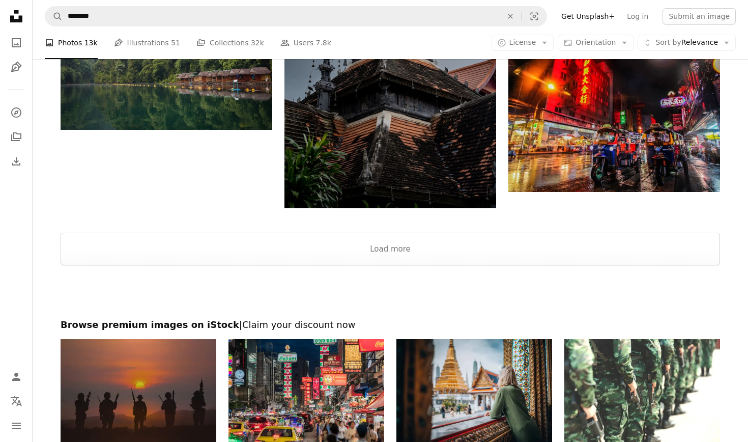
click at [236, 248] on button "Load more" at bounding box center [391, 249] width 660 height 33
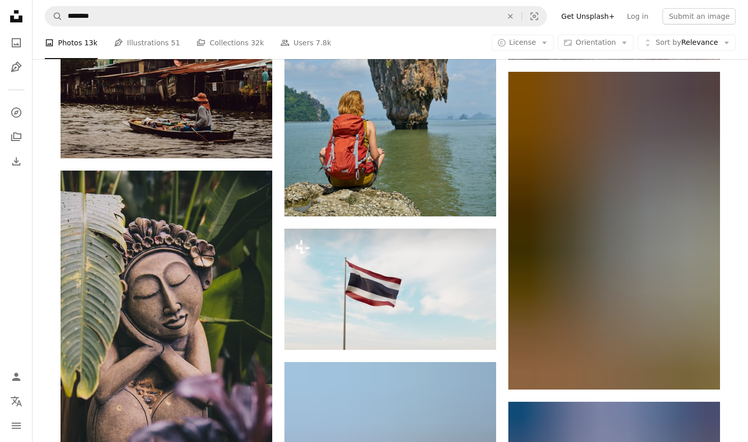
scroll to position [5291, 0]
